Goal: Information Seeking & Learning: Compare options

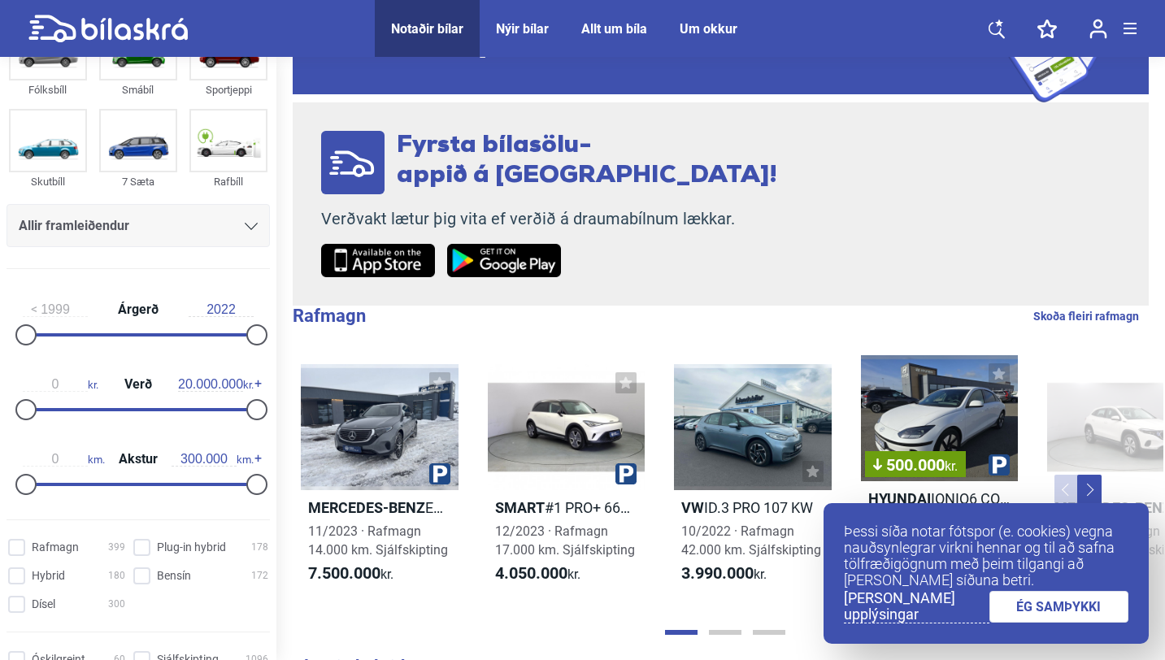
scroll to position [107, 0]
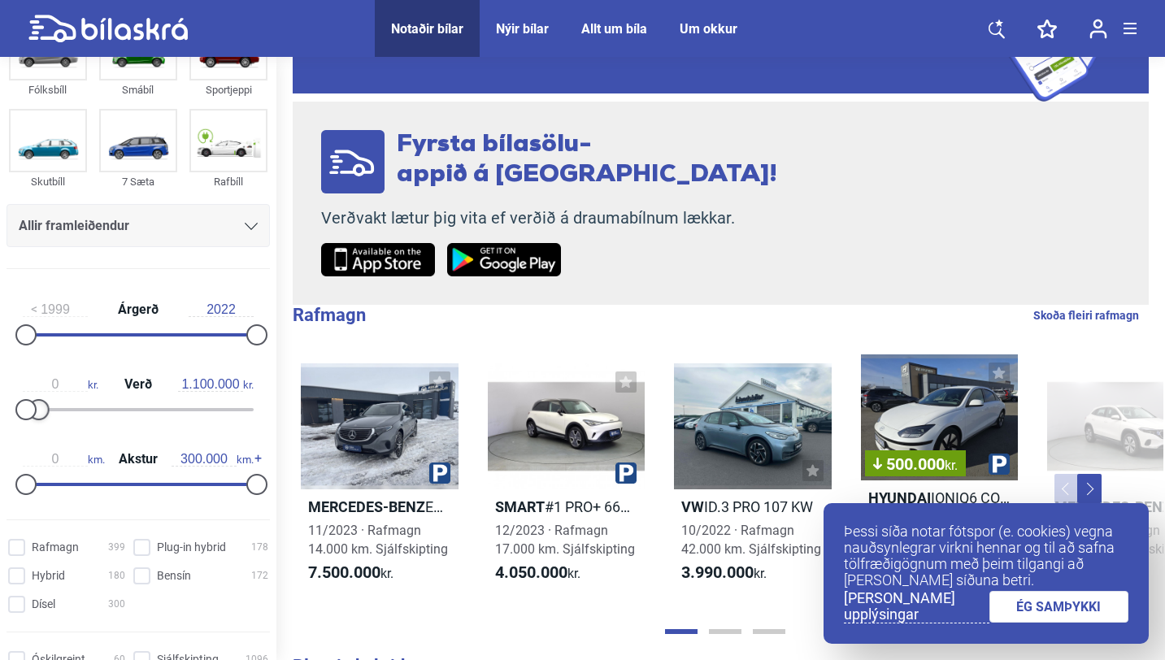
type input "1.000.000"
drag, startPoint x: 248, startPoint y: 411, endPoint x: 34, endPoint y: 419, distance: 214.0
click at [34, 419] on div at bounding box center [37, 409] width 21 height 21
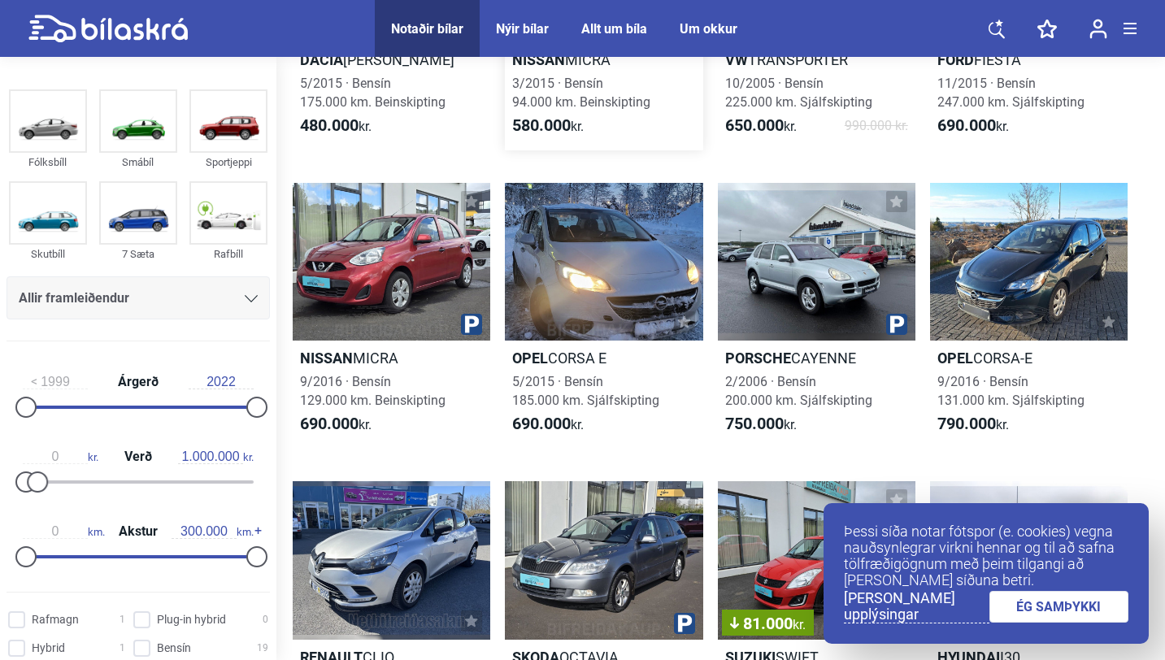
scroll to position [276, 0]
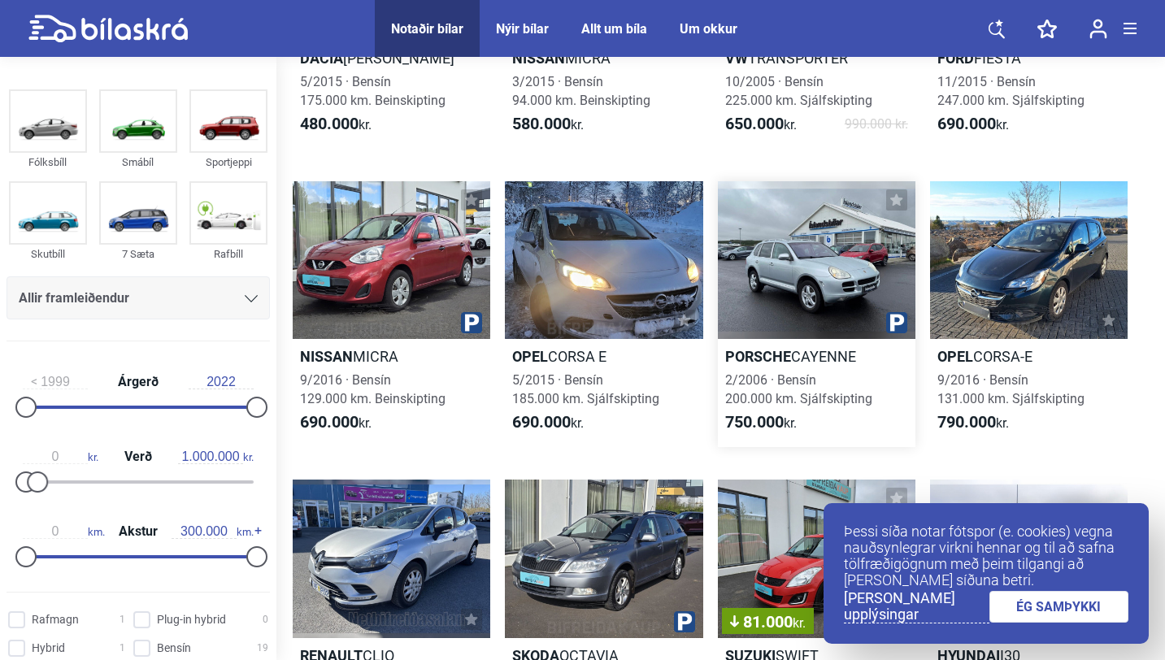
click at [879, 281] on div at bounding box center [817, 260] width 198 height 159
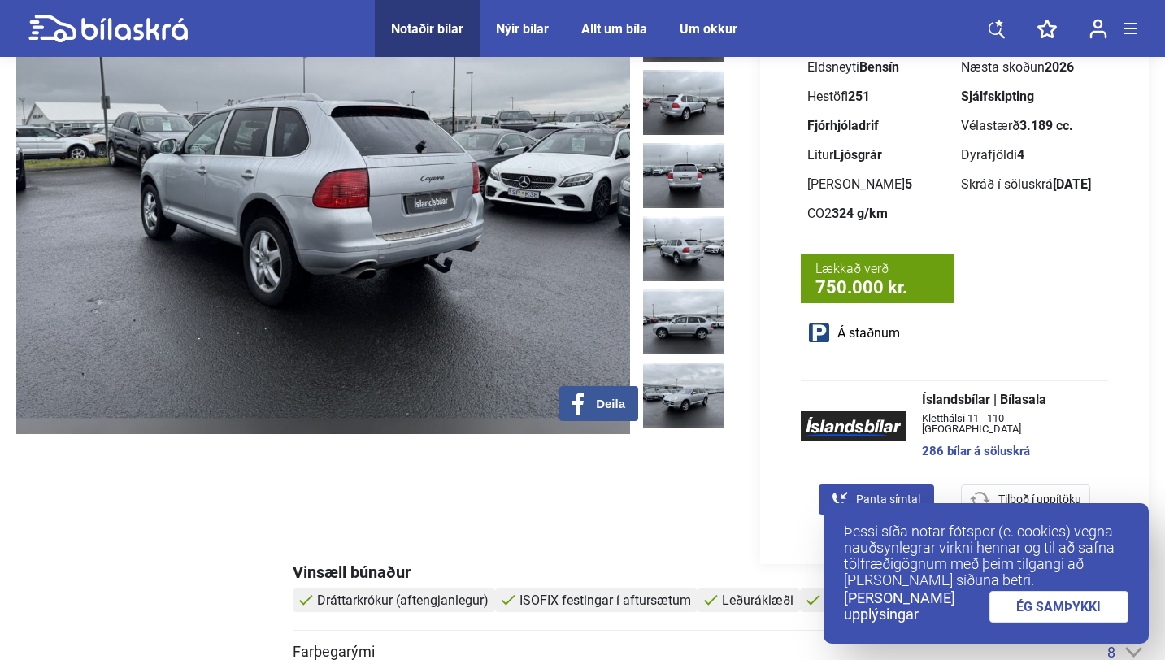
scroll to position [206, 0]
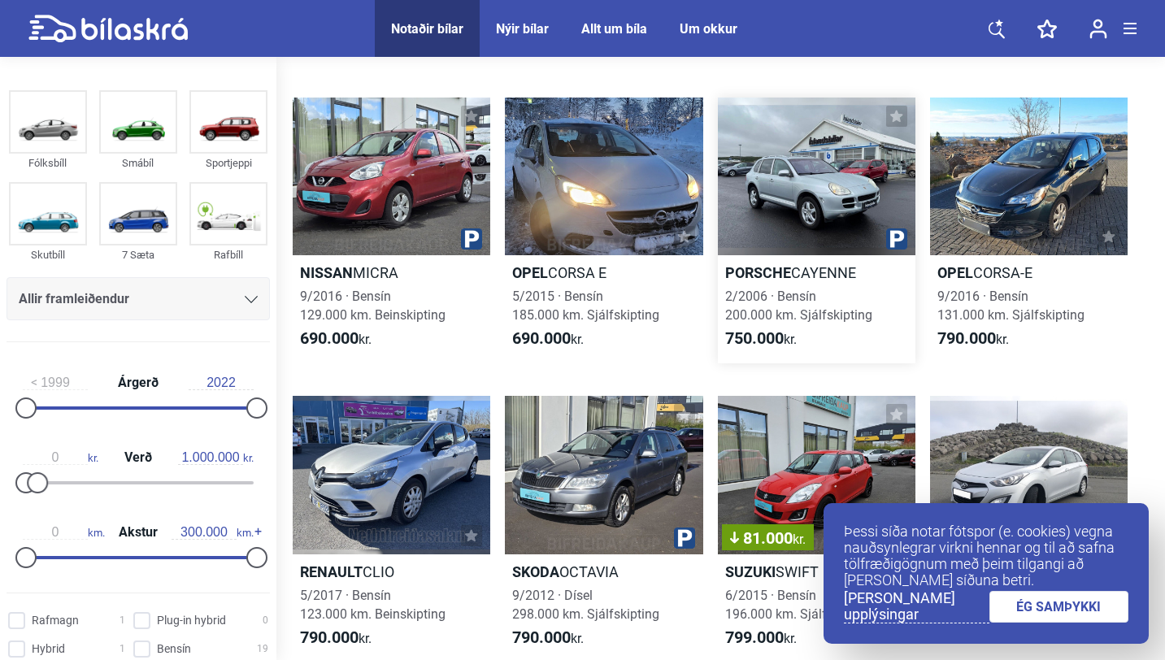
scroll to position [366, 0]
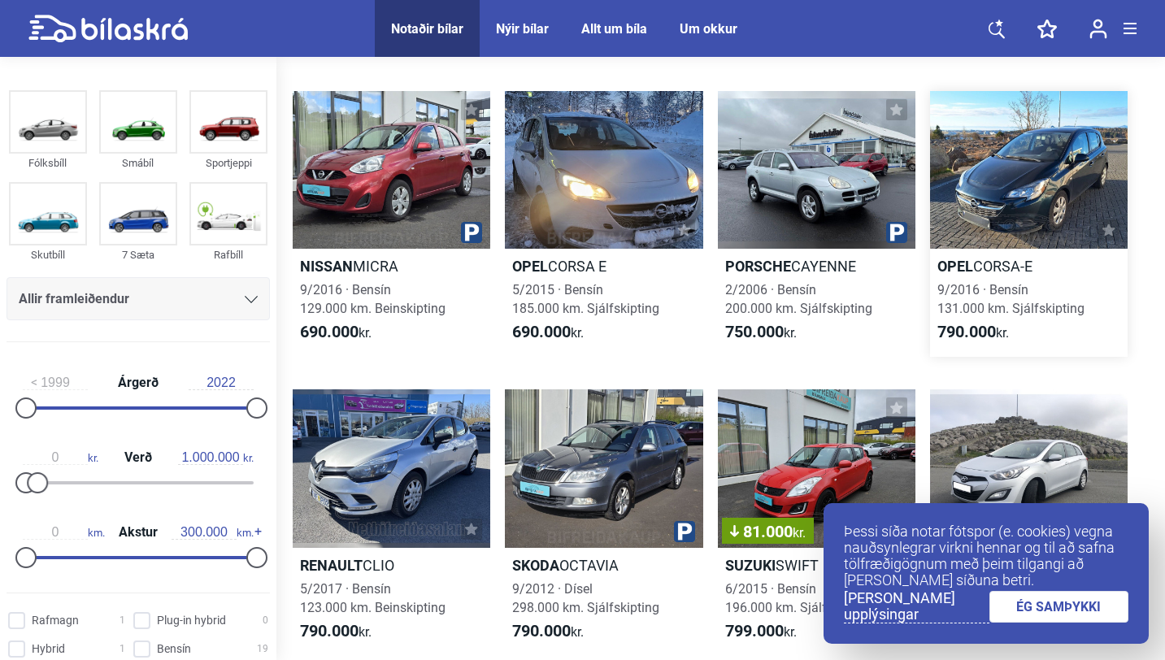
click at [1080, 296] on div "9/2016 · Bensín 131.000 km. Sjálfskipting" at bounding box center [1029, 298] width 198 height 37
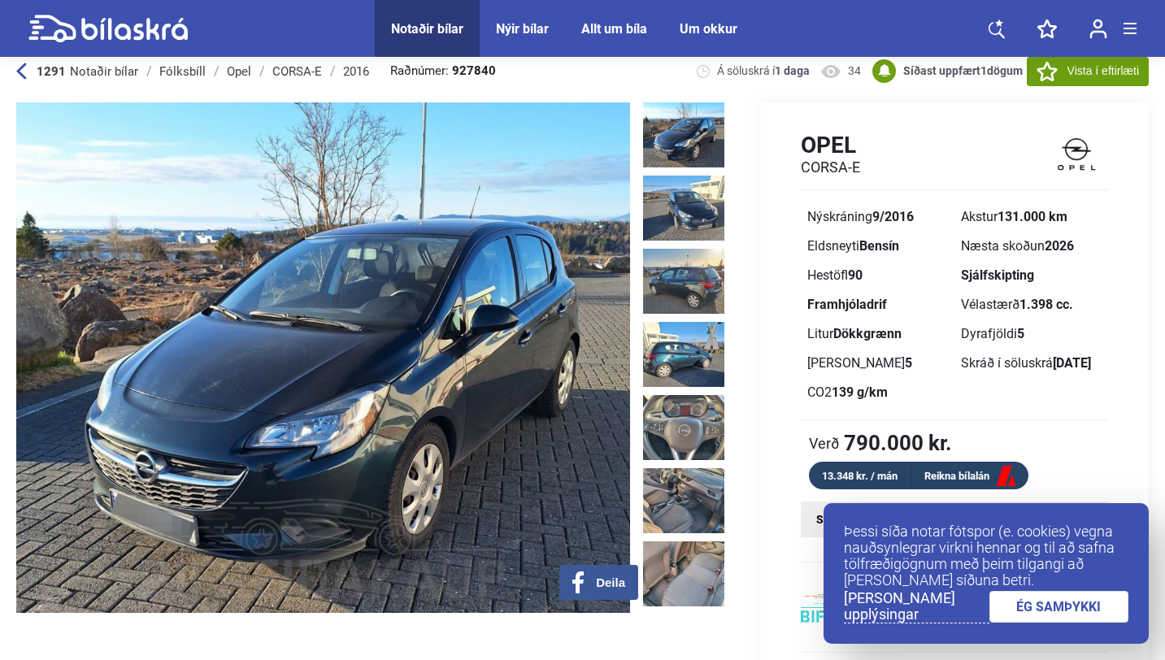
scroll to position [20, 0]
click at [112, 28] on icon at bounding box center [107, 29] width 159 height 28
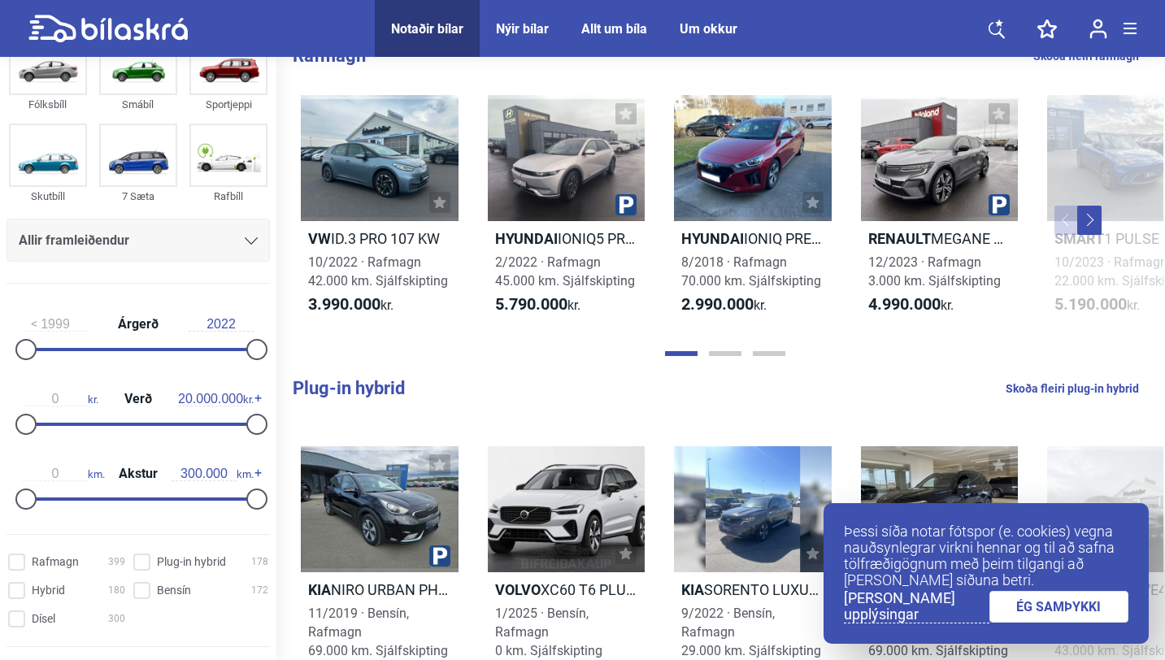
scroll to position [66, 0]
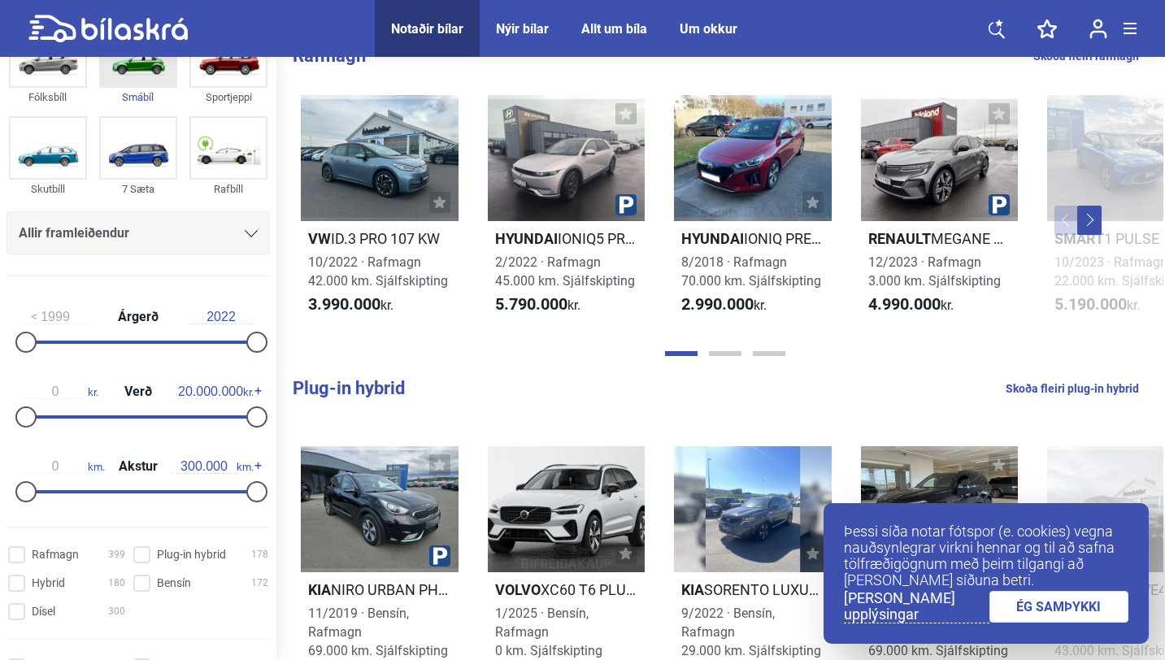
click at [159, 79] on img at bounding box center [138, 56] width 75 height 60
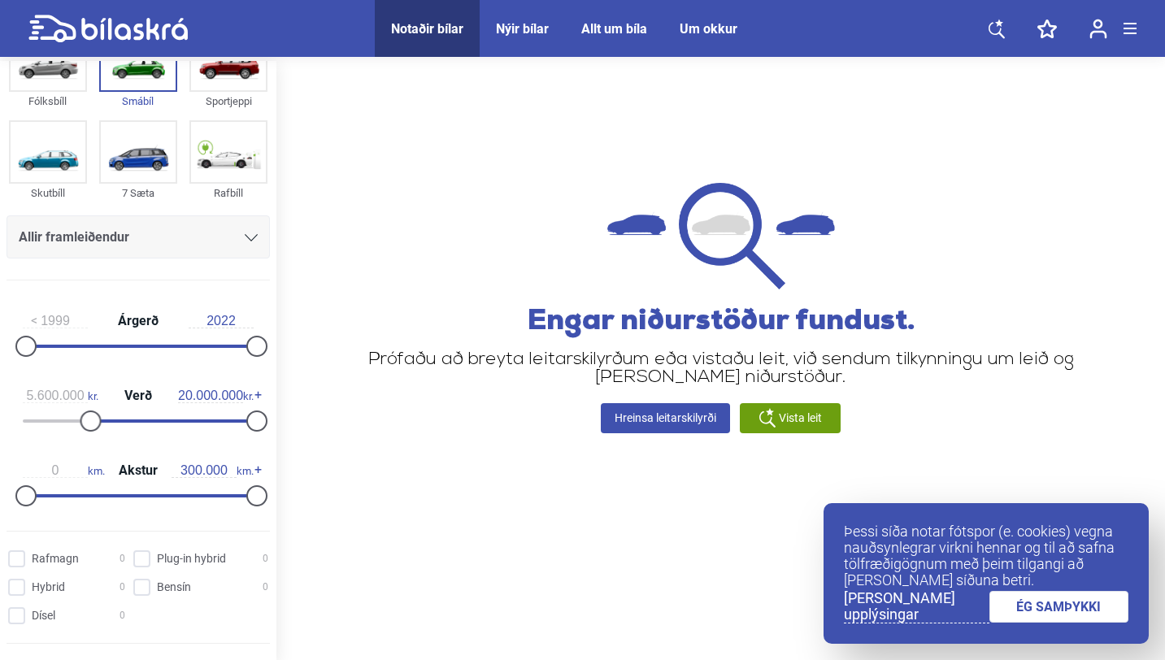
drag, startPoint x: 85, startPoint y: 420, endPoint x: 45, endPoint y: 422, distance: 40.7
click at [45, 422] on div at bounding box center [138, 420] width 231 height 3
drag, startPoint x: 76, startPoint y: 425, endPoint x: 23, endPoint y: 421, distance: 53.8
click at [21, 421] on div "5.600.000 kr. Verð 20.000.000 kr." at bounding box center [138, 405] width 263 height 75
type input "0"
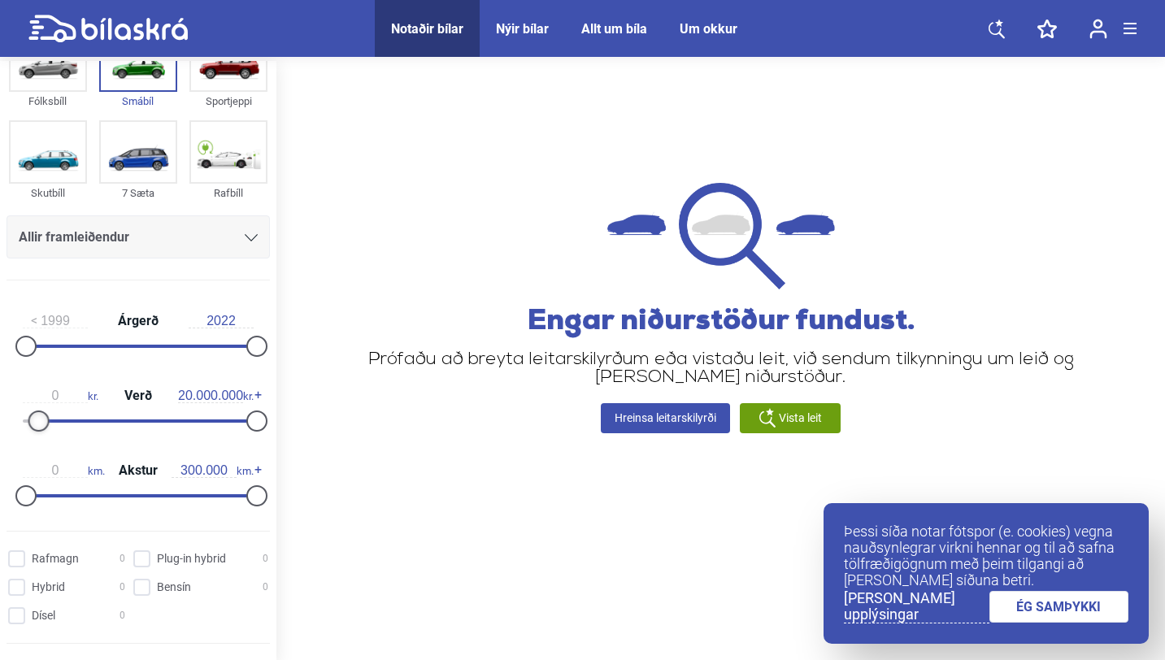
drag, startPoint x: 90, startPoint y: 423, endPoint x: 0, endPoint y: 419, distance: 90.3
click at [0, 419] on div "1999 Árgerð 2022 0 kr. Verð 20.000.000 kr. 0 km. Akstur 300.000 km." at bounding box center [138, 405] width 276 height 224
drag, startPoint x: 250, startPoint y: 424, endPoint x: 37, endPoint y: 422, distance: 213.8
click at [37, 422] on div at bounding box center [37, 421] width 21 height 21
click at [683, 419] on link "Hreinsa leitarskilyrði" at bounding box center [665, 418] width 129 height 30
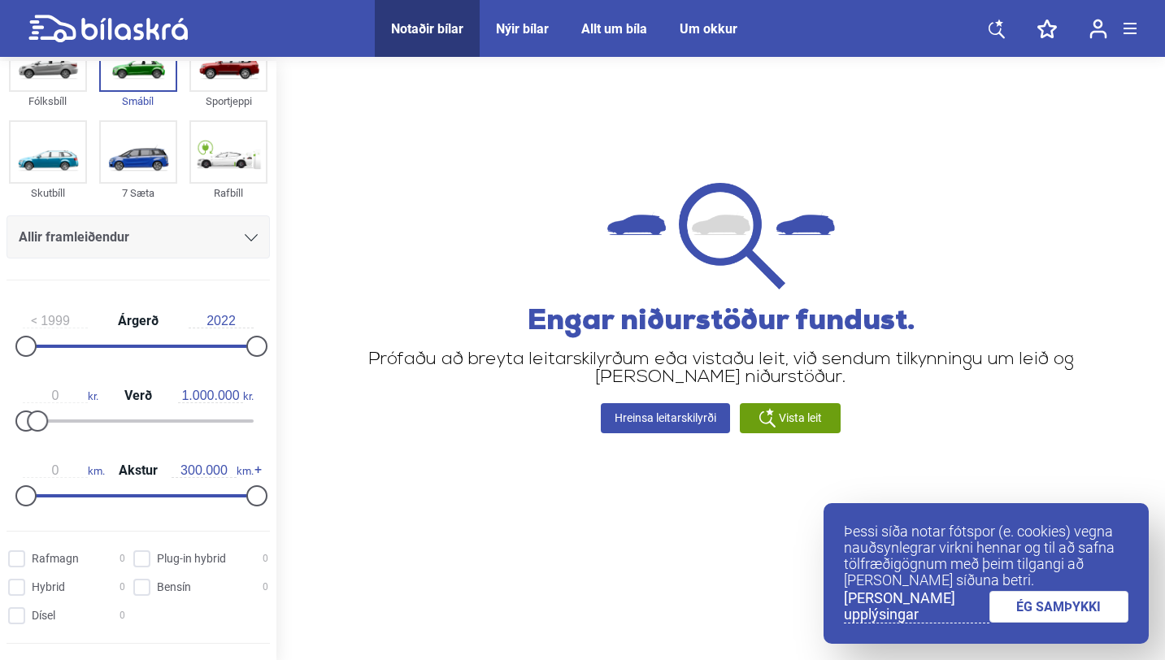
type input "20.000.000"
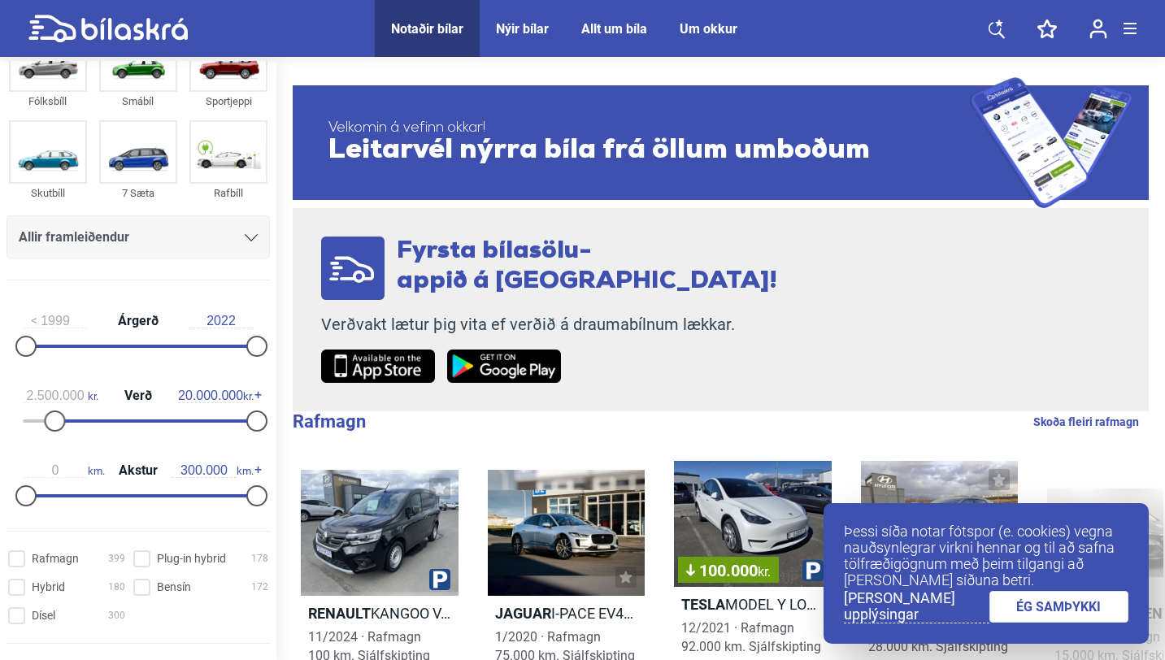
click at [52, 420] on div at bounding box center [153, 420] width 202 height 3
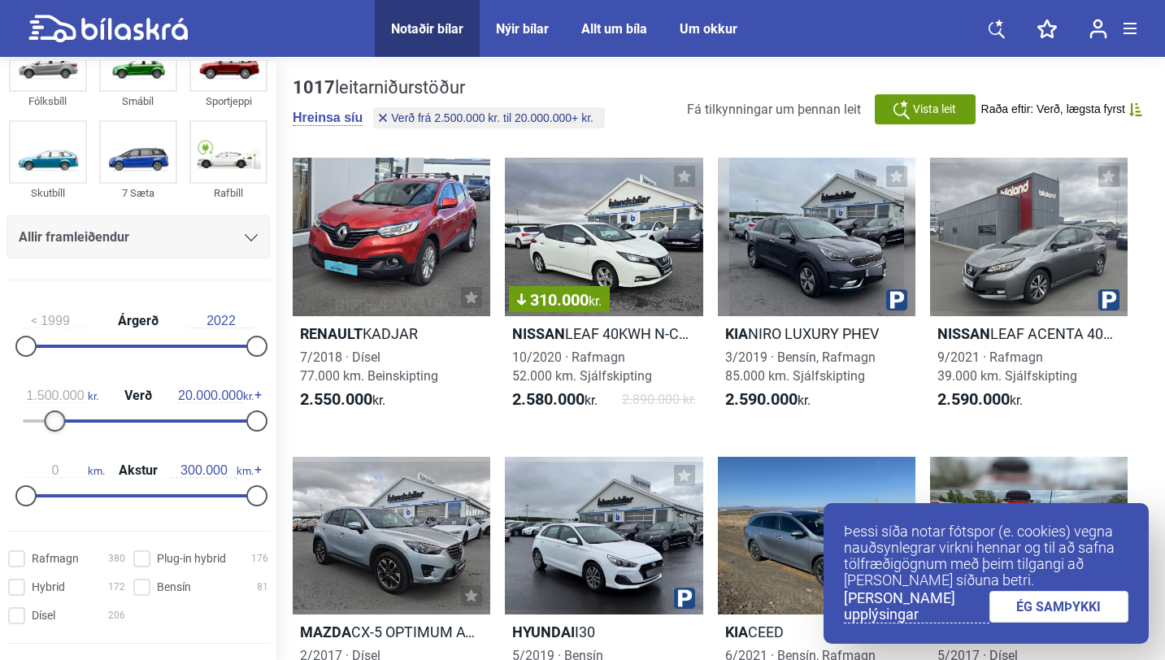
type input "0"
drag, startPoint x: 53, startPoint y: 421, endPoint x: 11, endPoint y: 419, distance: 42.3
click at [4, 419] on div "1999 Árgerð 2022 0 kr. Verð 20.000.000 kr. 0 km. Akstur 300.000 km." at bounding box center [138, 405] width 276 height 224
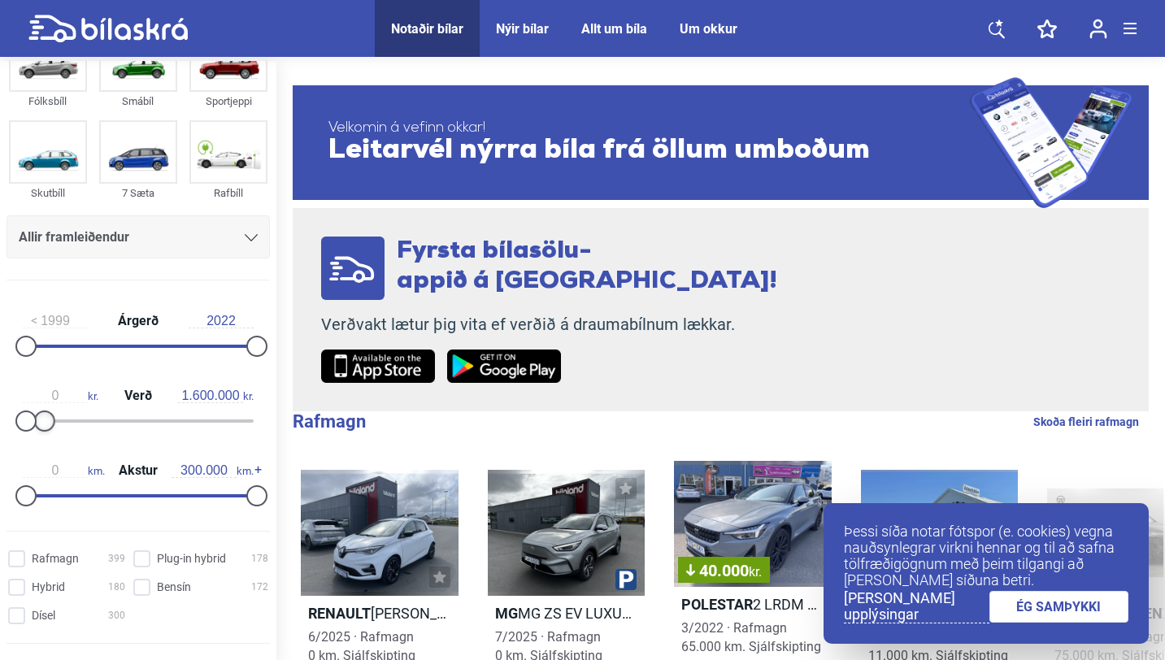
type input "1.700.000"
drag, startPoint x: 259, startPoint y: 419, endPoint x: 52, endPoint y: 423, distance: 206.5
click at [52, 424] on div at bounding box center [44, 421] width 21 height 21
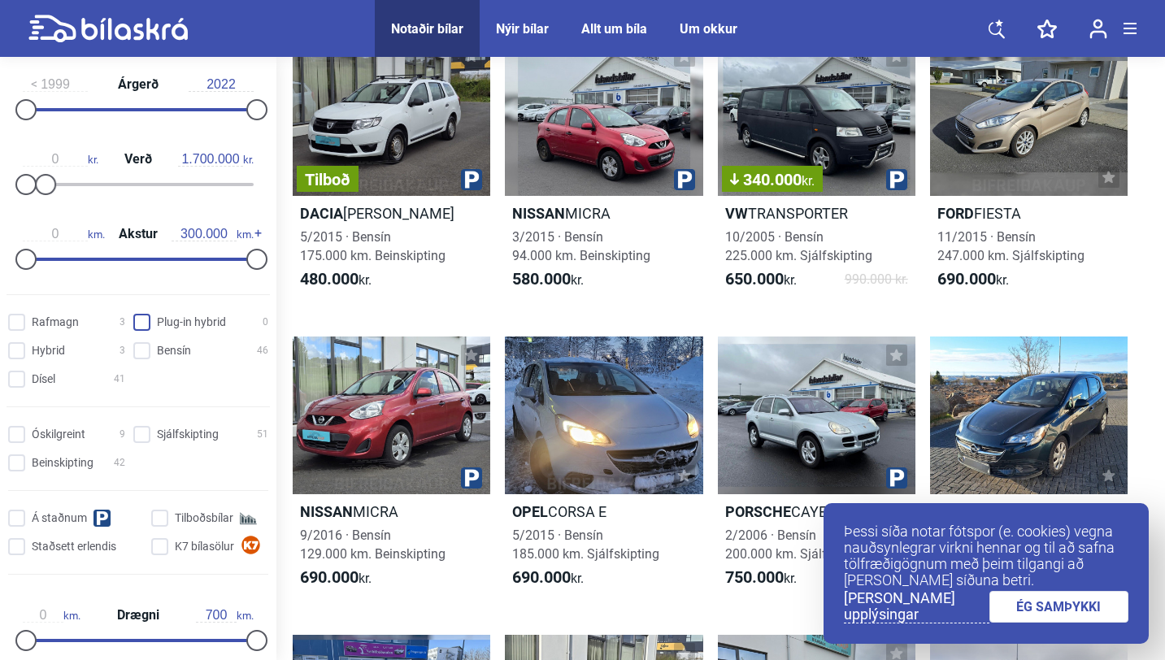
scroll to position [299, 0]
click at [146, 437] on input "Sjálfskipting 51" at bounding box center [203, 434] width 135 height 17
checkbox input "true"
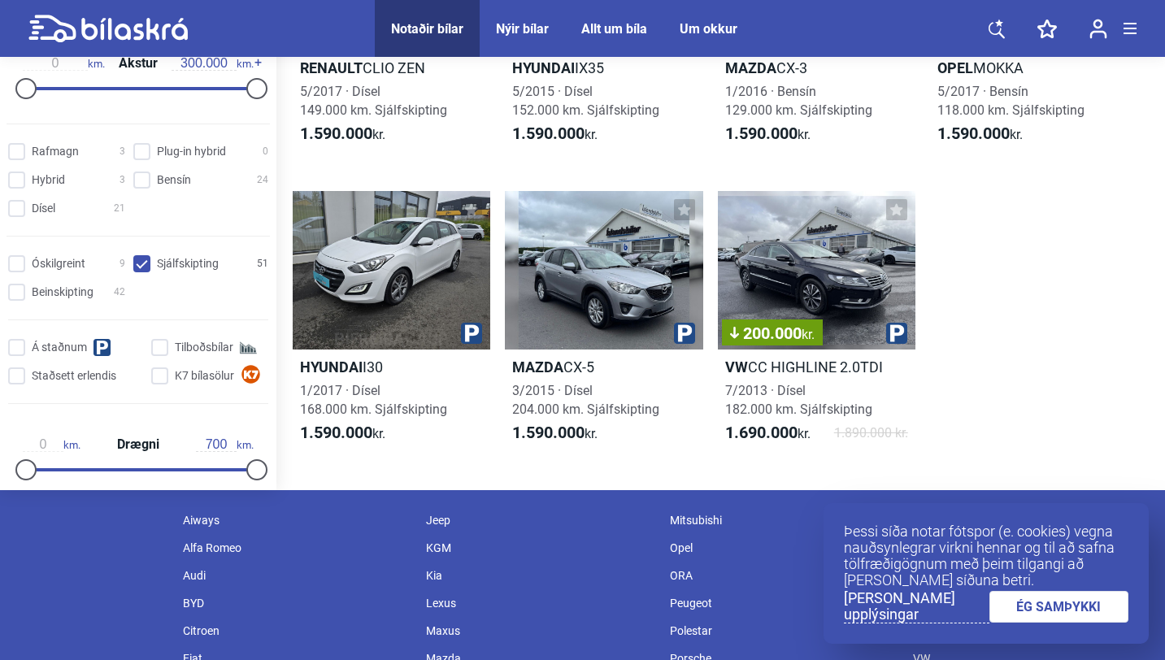
scroll to position [3552, 0]
